Goal: Transaction & Acquisition: Purchase product/service

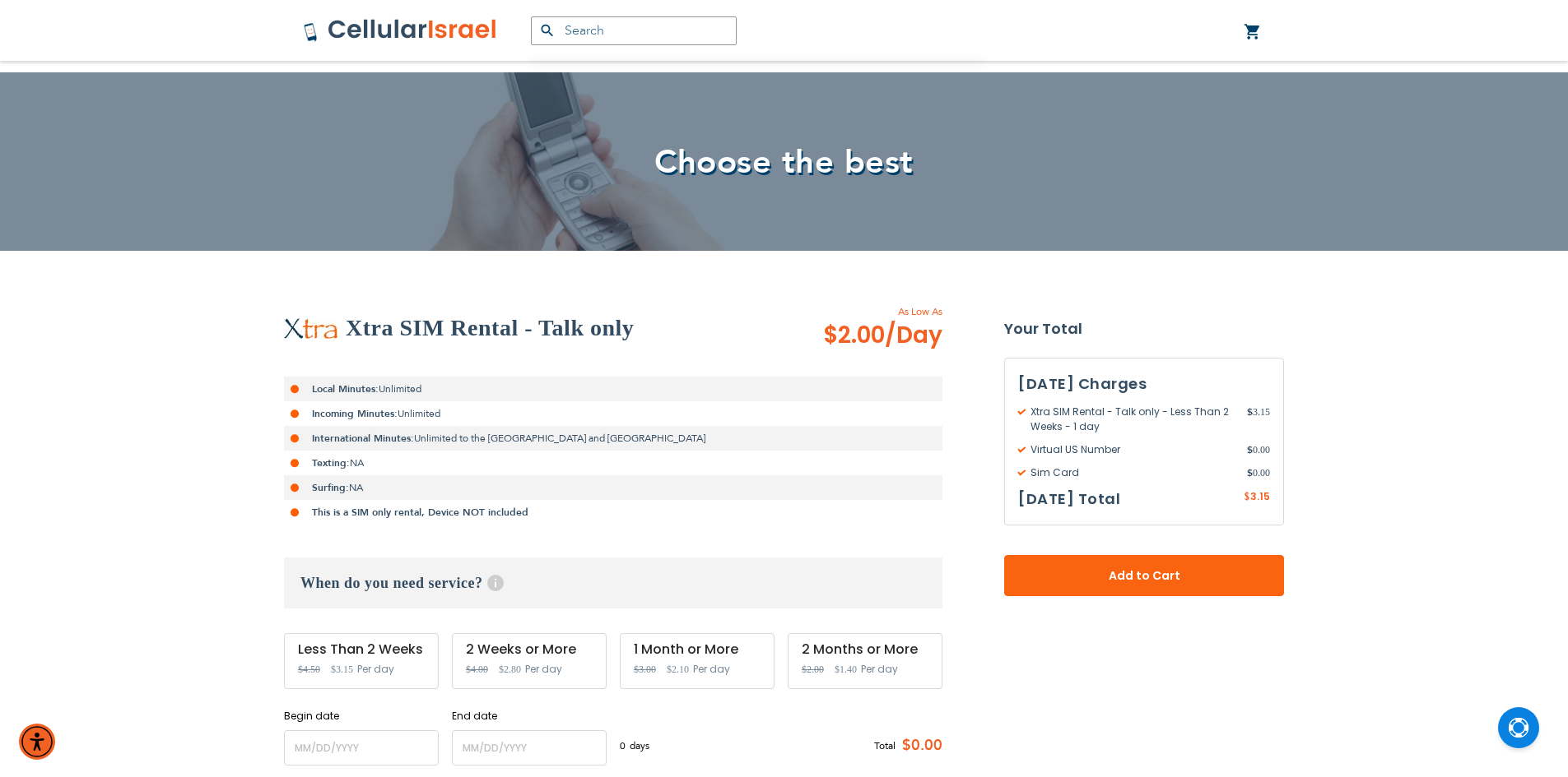
scroll to position [82, 0]
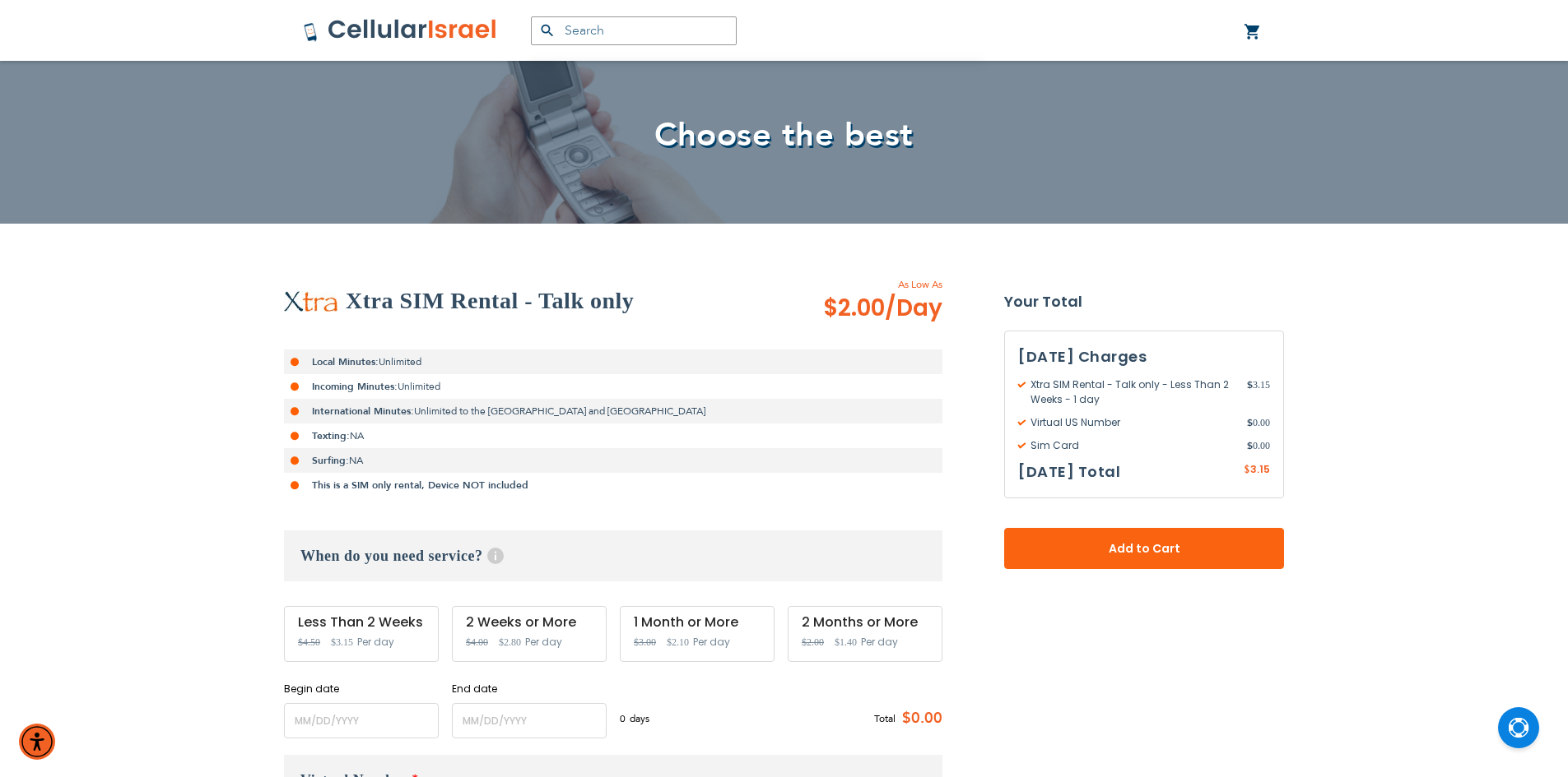
click at [344, 640] on span "$3.15" at bounding box center [342, 643] width 22 height 12
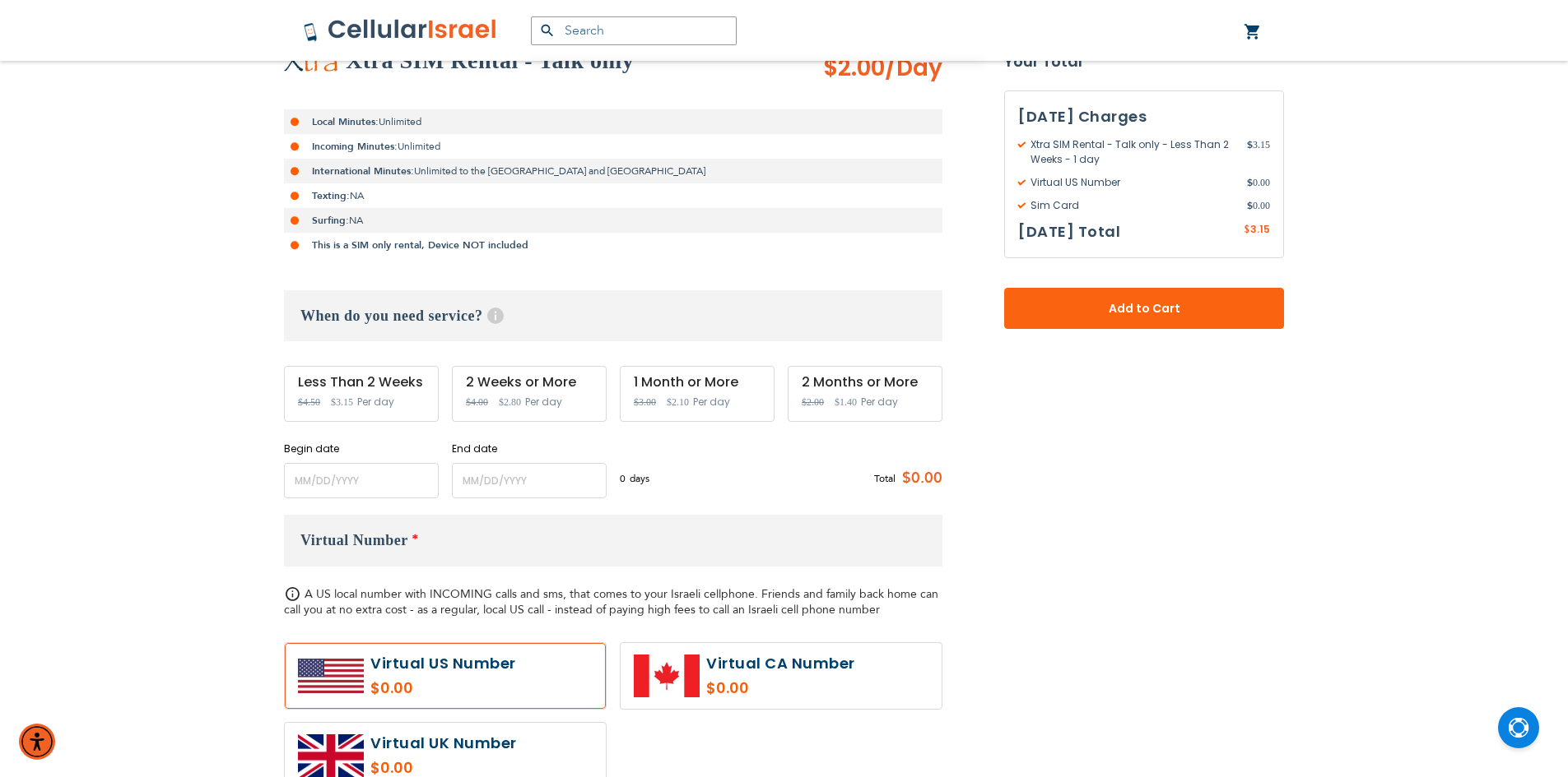
scroll to position [329, 0]
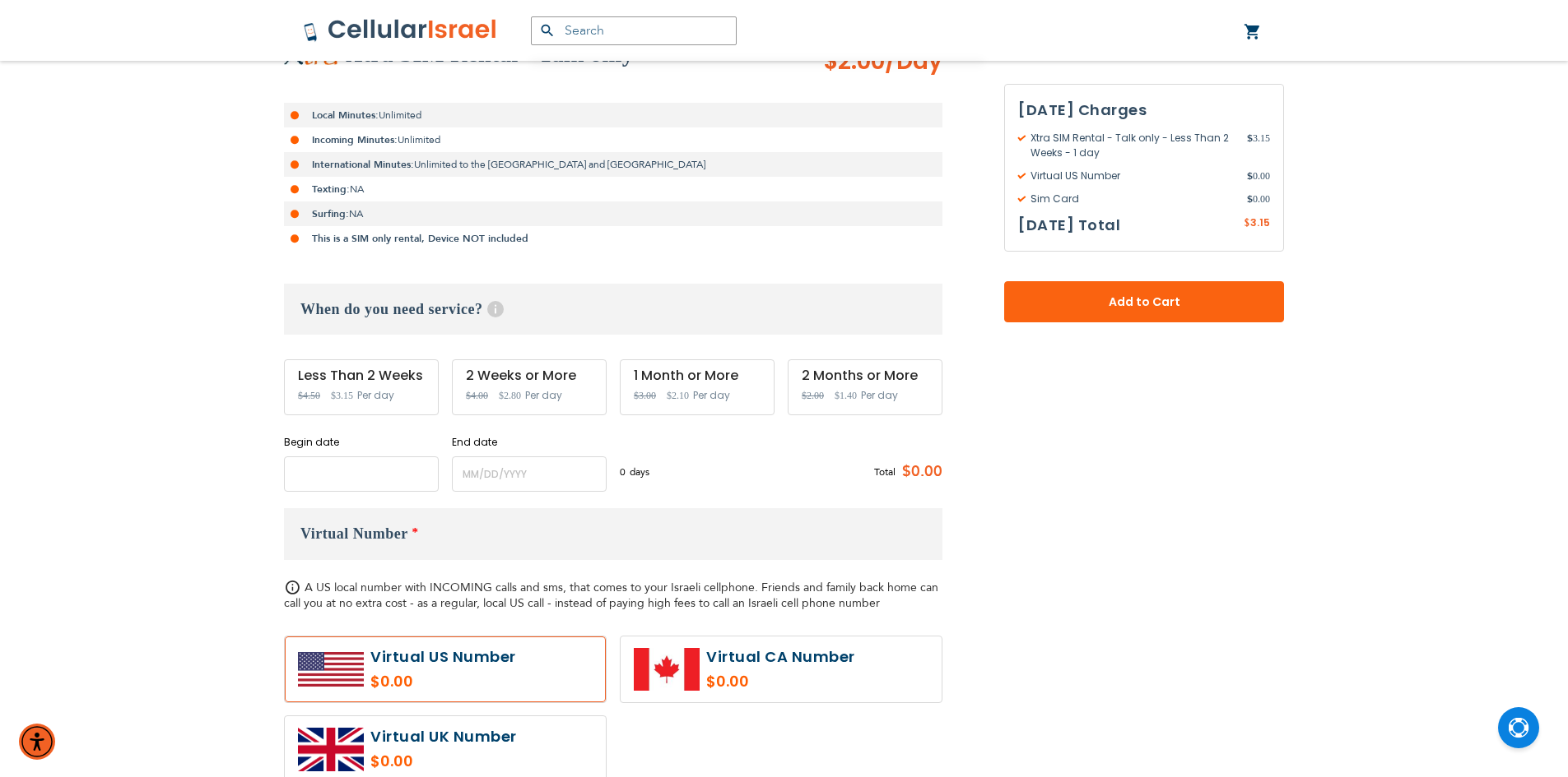
click at [377, 480] on input "name" at bounding box center [361, 474] width 155 height 35
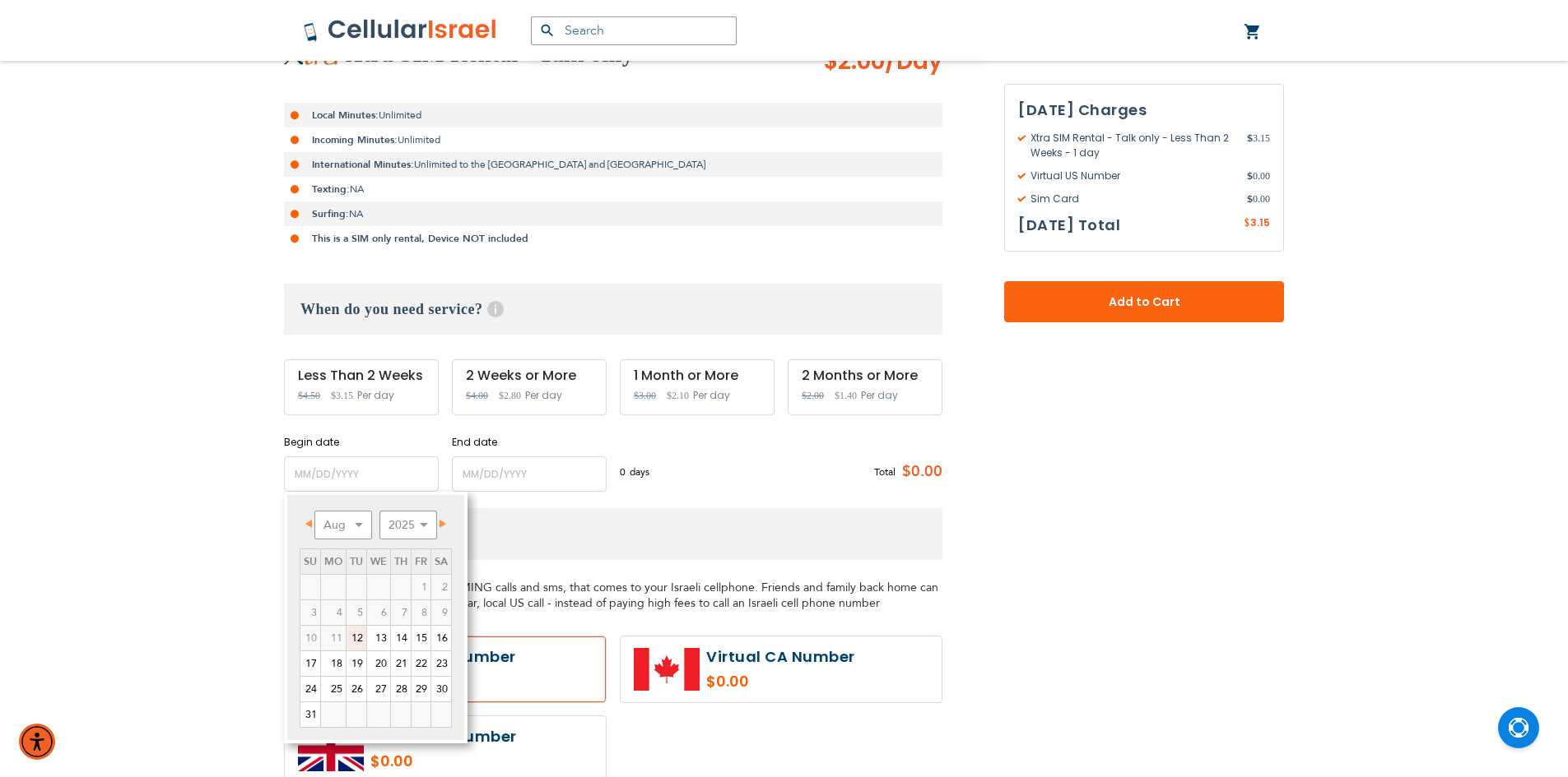
click at [446, 525] on span "Next" at bounding box center [443, 524] width 7 height 8
click at [399, 609] on link "11" at bounding box center [401, 612] width 20 height 24
type input "[DATE]"
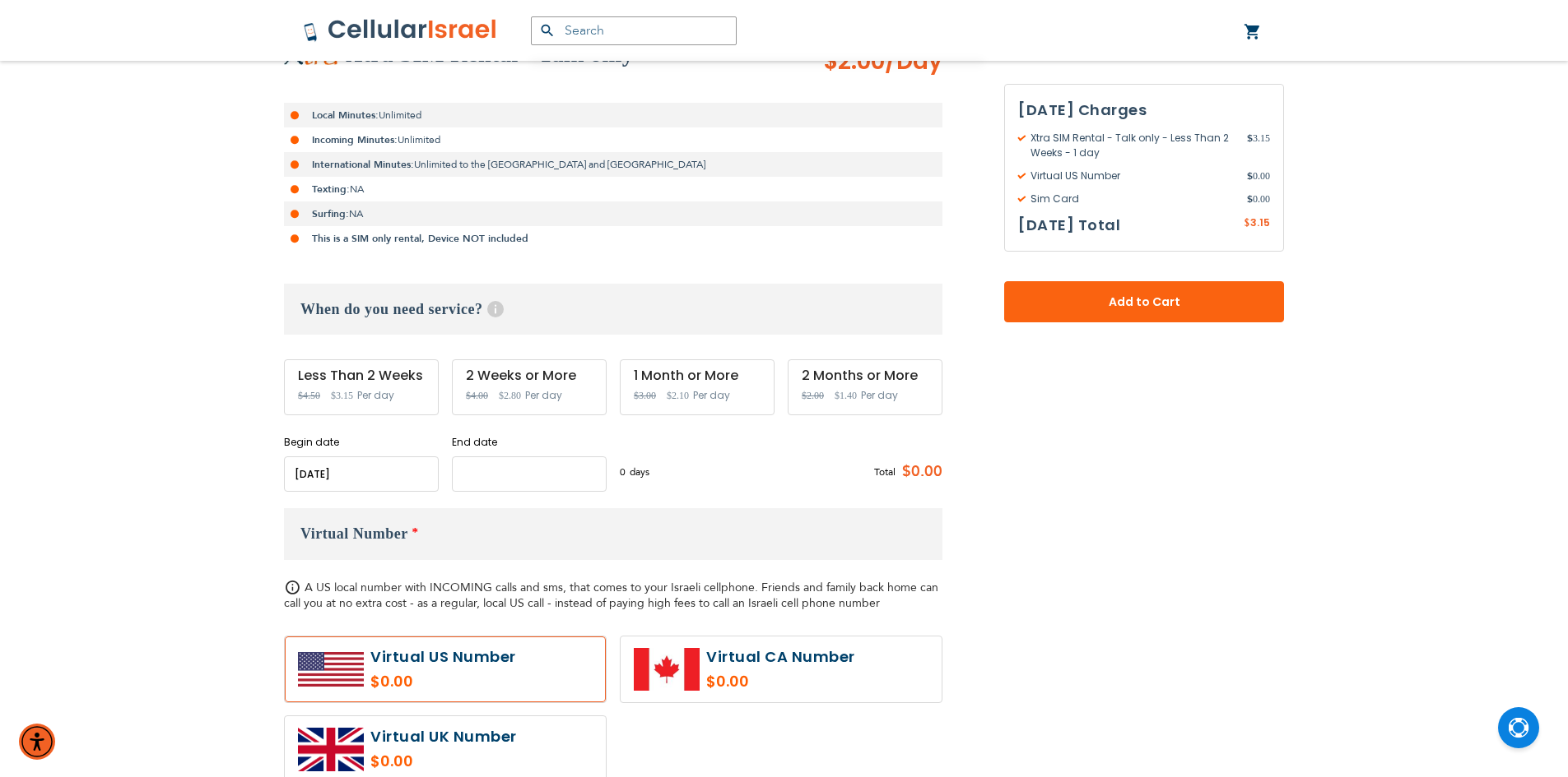
drag, startPoint x: 527, startPoint y: 466, endPoint x: 481, endPoint y: 498, distance: 56.0
click at [526, 466] on input "name" at bounding box center [529, 474] width 155 height 35
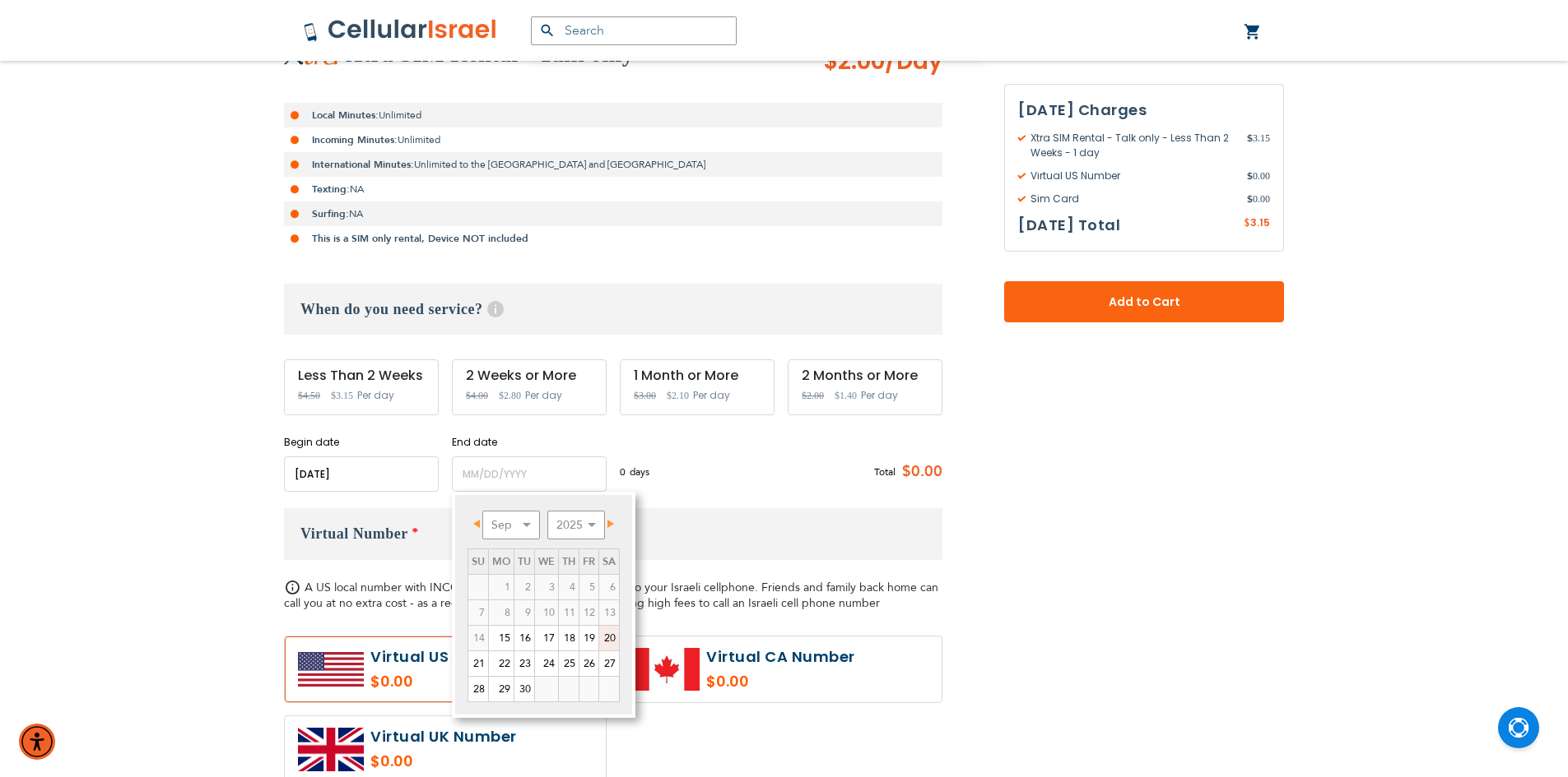
click at [611, 636] on link "20" at bounding box center [609, 638] width 20 height 24
type input "[DATE]"
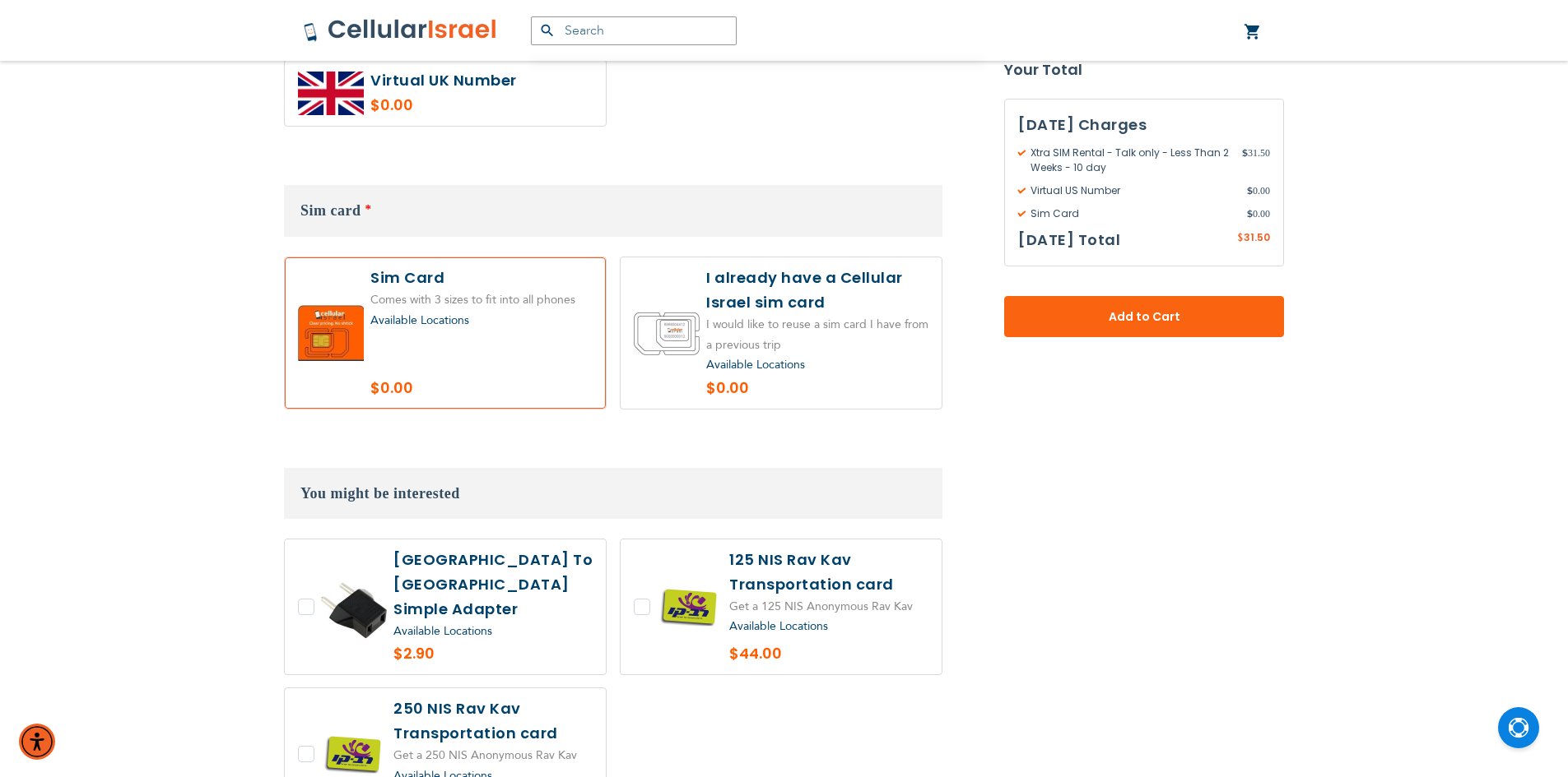
scroll to position [987, 0]
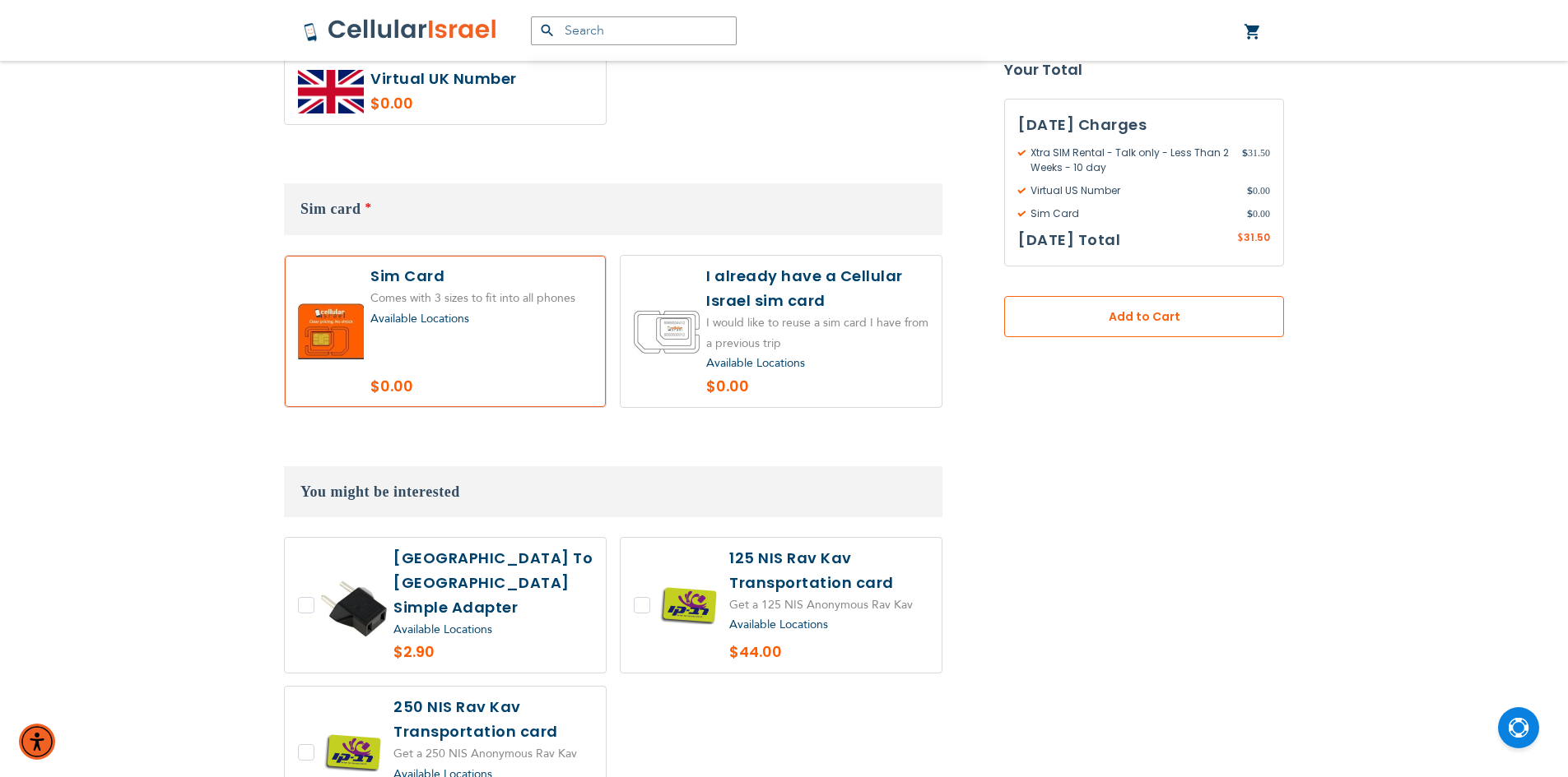
click at [1059, 320] on span "Add to Cart" at bounding box center [1144, 317] width 171 height 18
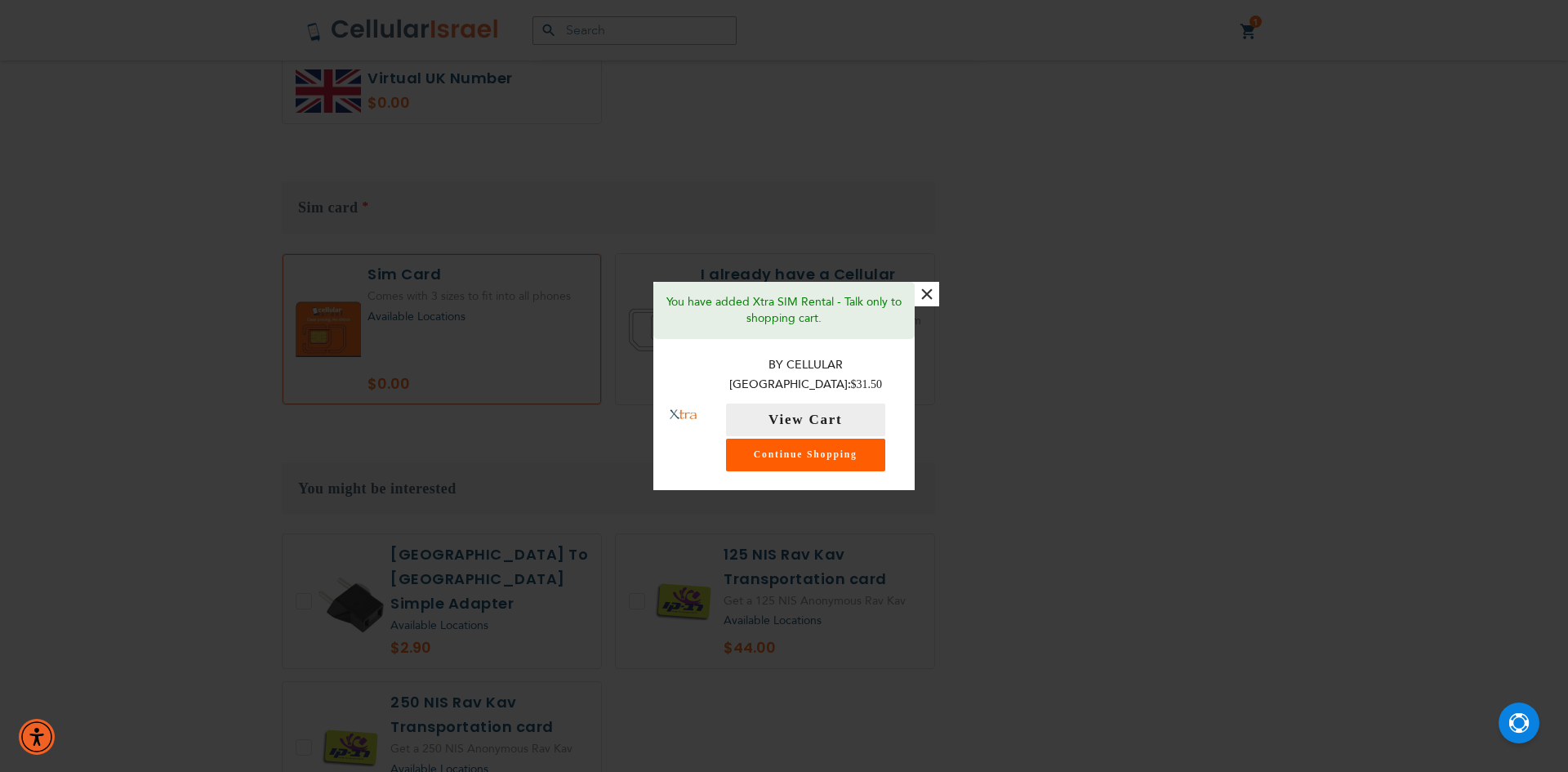
click at [829, 454] on link "Continue Shopping" at bounding box center [806, 455] width 159 height 32
